Goal: Task Accomplishment & Management: Use online tool/utility

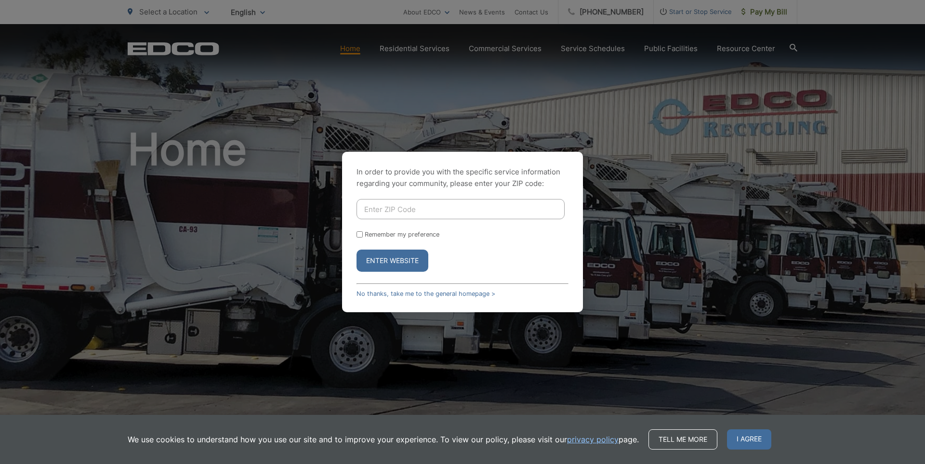
click at [413, 206] on input "Enter ZIP Code" at bounding box center [461, 209] width 208 height 20
type input "90501"
click at [359, 233] on input "Remember my preference" at bounding box center [360, 234] width 6 height 6
checkbox input "true"
click at [383, 260] on button "Enter Website" at bounding box center [393, 261] width 72 height 22
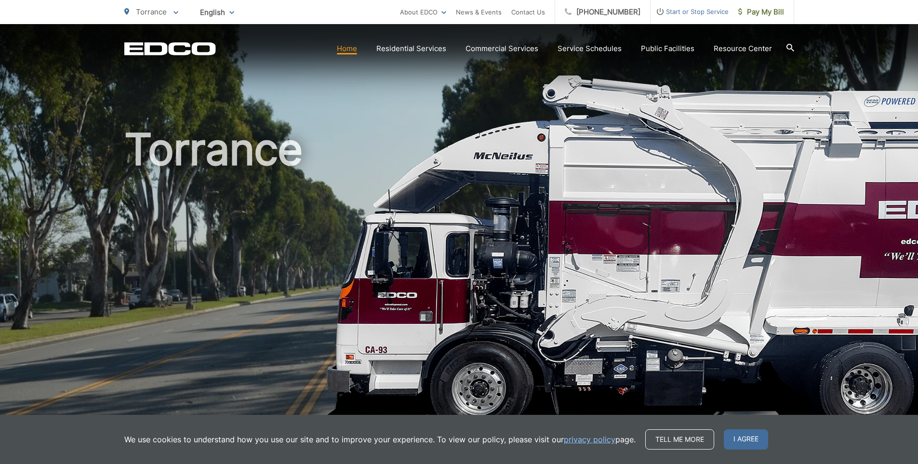
drag, startPoint x: 749, startPoint y: 436, endPoint x: 740, endPoint y: 426, distance: 13.6
click at [748, 435] on span "I agree" at bounding box center [746, 439] width 44 height 20
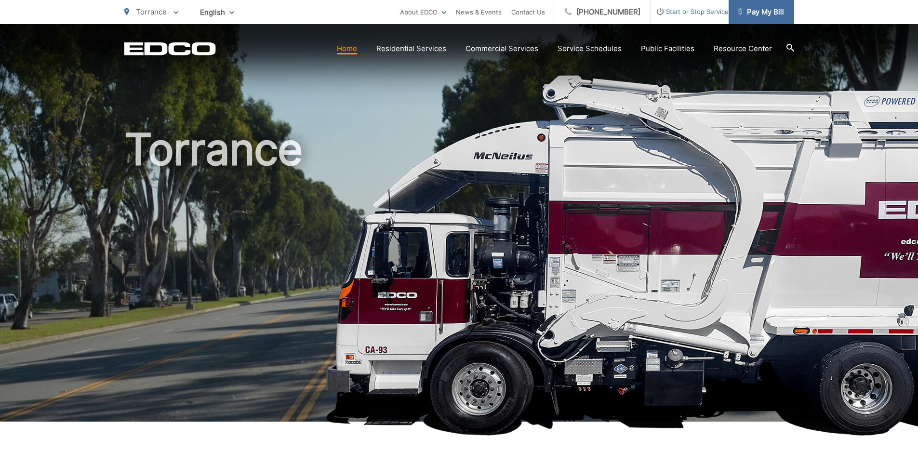
click at [758, 10] on span "Pay My Bill" at bounding box center [761, 12] width 46 height 12
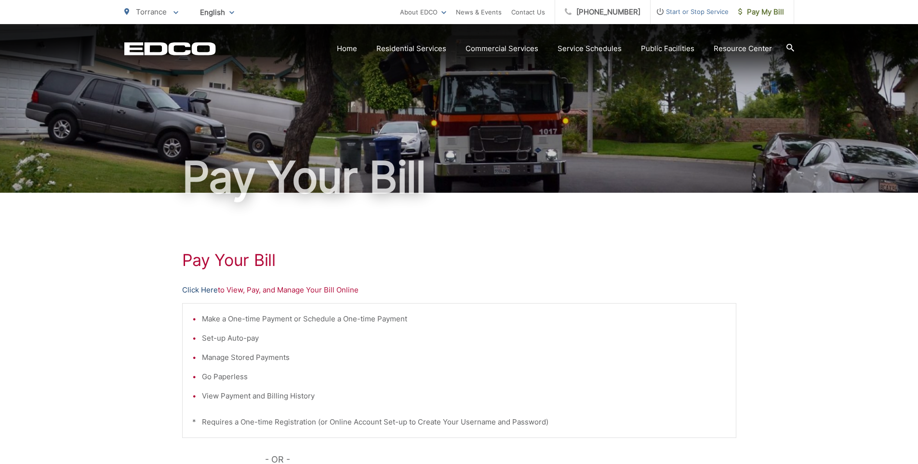
click at [190, 289] on link "Click Here" at bounding box center [200, 290] width 36 height 12
